Goal: Task Accomplishment & Management: Use online tool/utility

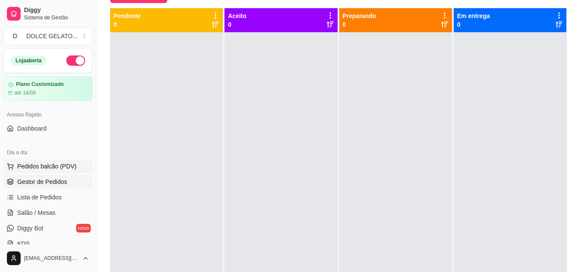
click at [49, 170] on span "Pedidos balcão (PDV)" at bounding box center [46, 166] width 59 height 9
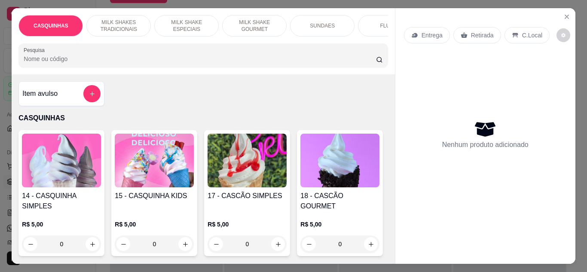
click at [130, 19] on p "MILK SHAKES TRADICIONAIS" at bounding box center [119, 26] width 50 height 14
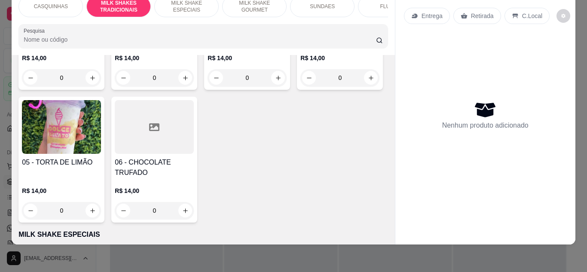
scroll to position [311, 0]
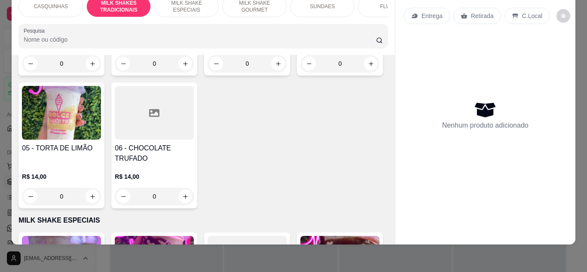
click at [180, 72] on div "R$ 14,00 0" at bounding box center [154, 51] width 79 height 41
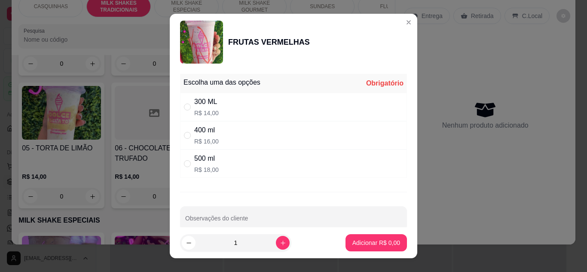
click at [288, 111] on div "300 ML R$ 14,00" at bounding box center [293, 107] width 227 height 28
radio input "true"
click at [389, 245] on p "Adicionar R$ 14,00" at bounding box center [375, 243] width 50 height 8
type input "1"
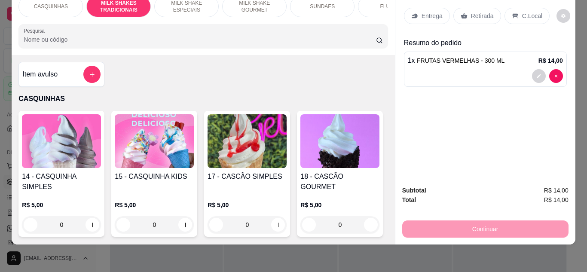
scroll to position [0, 0]
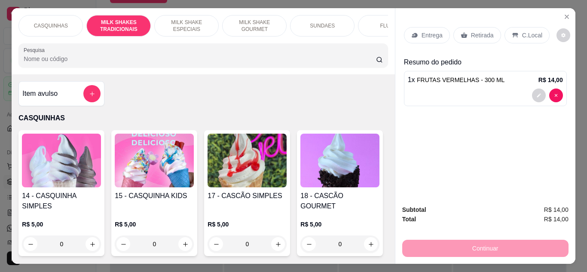
click at [38, 201] on h4 "14 - CASQUINHA SIMPLES" at bounding box center [61, 201] width 79 height 21
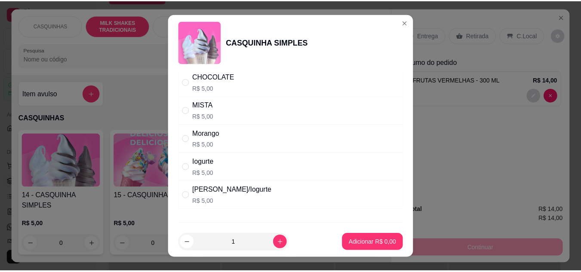
scroll to position [100, 0]
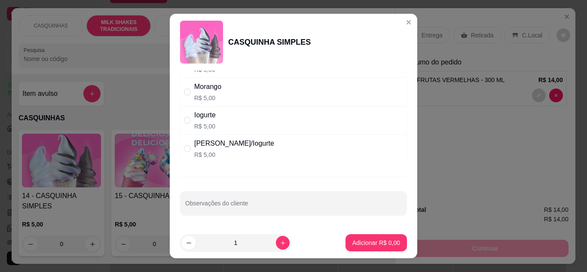
click at [282, 147] on div "[PERSON_NAME]/Iogurte R$ 5,00" at bounding box center [293, 149] width 227 height 28
radio input "true"
click at [353, 242] on p "Adicionar R$ 5,00" at bounding box center [376, 243] width 46 height 8
type input "1"
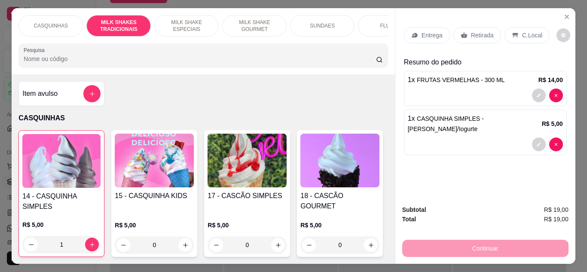
click at [521, 27] on div "C.Local" at bounding box center [527, 35] width 45 height 16
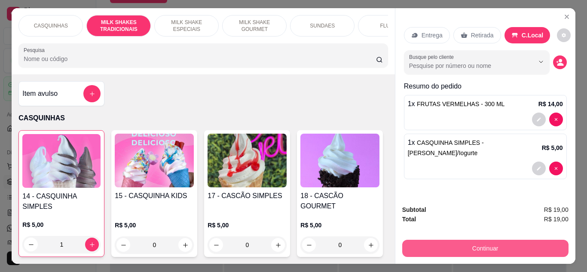
click at [487, 247] on button "Continuar" at bounding box center [485, 248] width 166 height 17
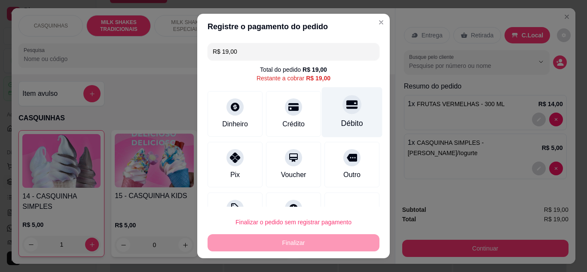
click at [346, 109] on icon at bounding box center [351, 104] width 11 height 11
type input "R$ 0,00"
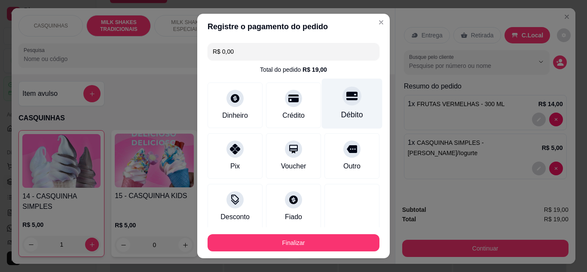
click at [341, 109] on div "Débito" at bounding box center [352, 114] width 22 height 11
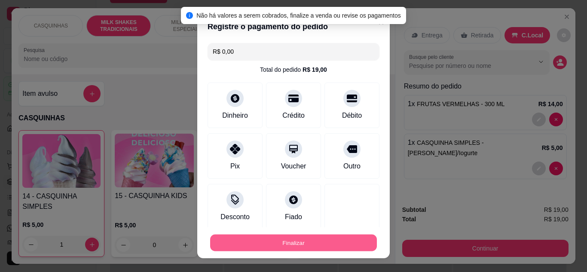
click at [276, 239] on button "Finalizar" at bounding box center [293, 243] width 167 height 17
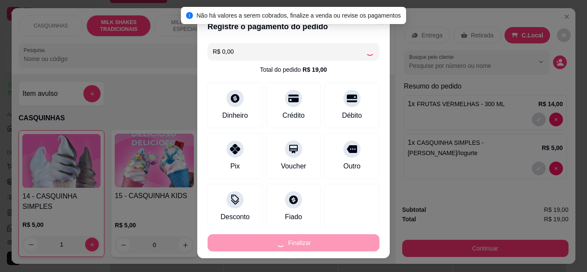
type input "0"
type input "-R$ 19,00"
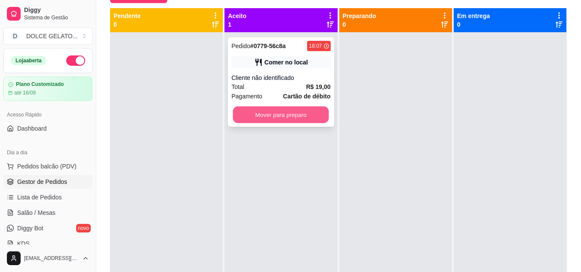
click at [312, 113] on button "Mover para preparo" at bounding box center [281, 115] width 96 height 17
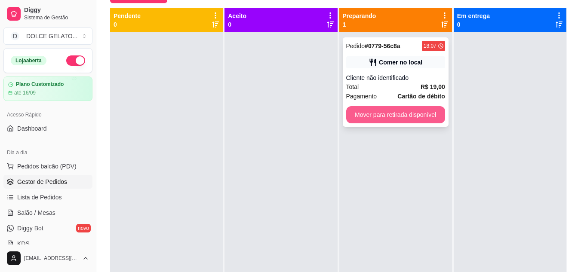
click at [423, 108] on button "Mover para retirada disponível" at bounding box center [395, 114] width 99 height 17
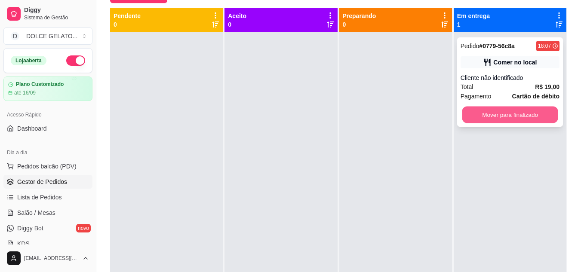
click at [485, 107] on button "Mover para finalizado" at bounding box center [510, 115] width 96 height 17
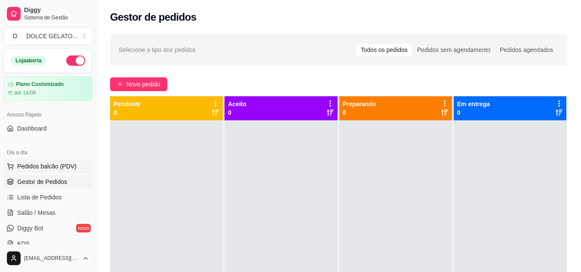
click at [56, 165] on span "Pedidos balcão (PDV)" at bounding box center [46, 166] width 59 height 9
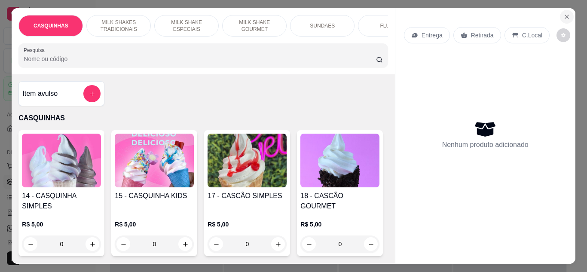
click at [567, 15] on icon "Close" at bounding box center [567, 16] width 7 height 7
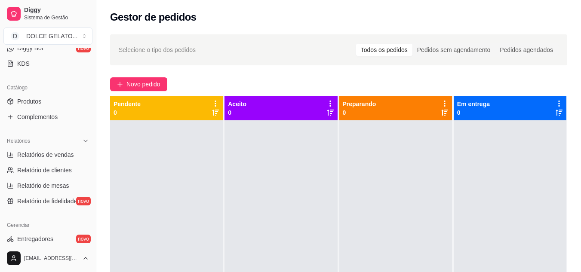
scroll to position [258, 0]
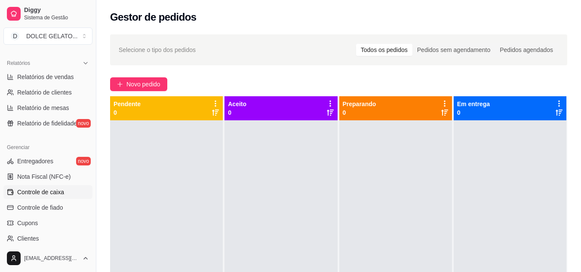
click at [41, 191] on span "Controle de caixa" at bounding box center [40, 192] width 47 height 9
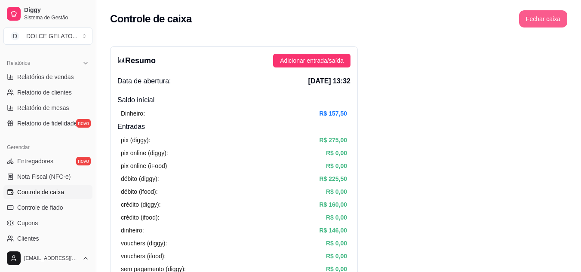
click at [531, 20] on button "Fechar caixa" at bounding box center [543, 18] width 48 height 17
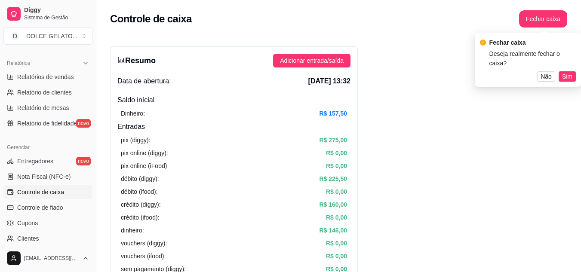
click at [565, 72] on span "Sim" at bounding box center [567, 76] width 10 height 9
